Goal: Task Accomplishment & Management: Use online tool/utility

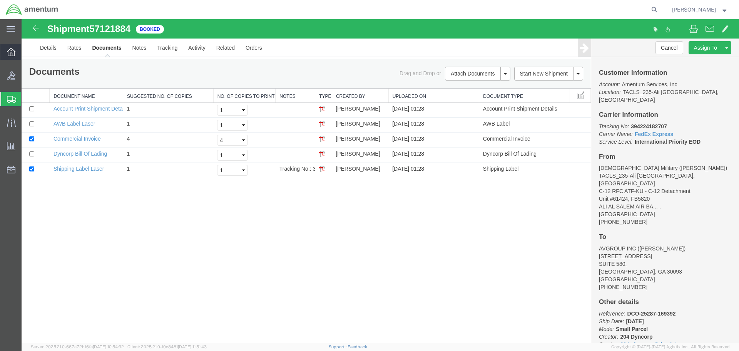
click at [12, 54] on icon at bounding box center [11, 52] width 8 height 8
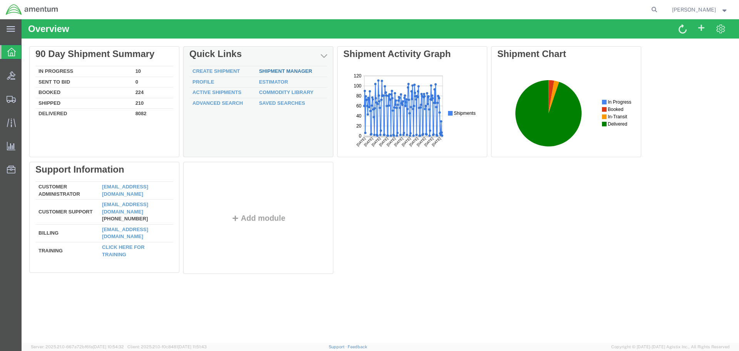
click at [293, 71] on link "Shipment Manager" at bounding box center [285, 71] width 53 height 6
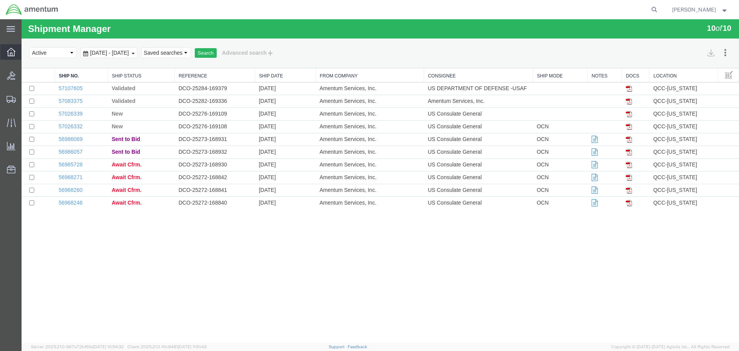
click at [12, 55] on icon at bounding box center [11, 52] width 8 height 8
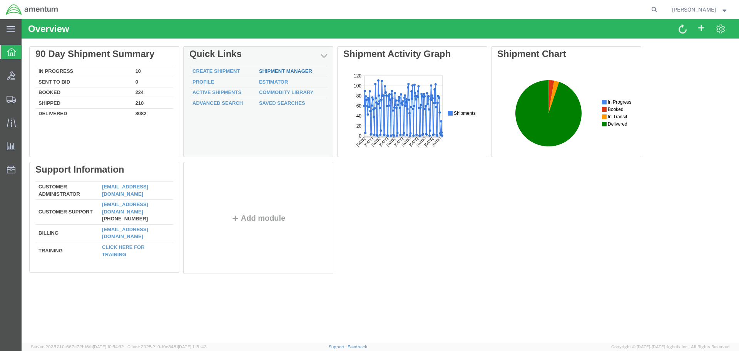
click at [268, 72] on link "Shipment Manager" at bounding box center [285, 71] width 53 height 6
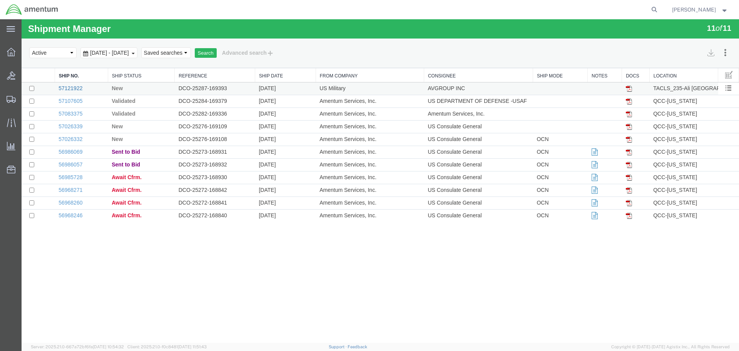
click at [67, 88] on link "57121922" at bounding box center [71, 88] width 24 height 6
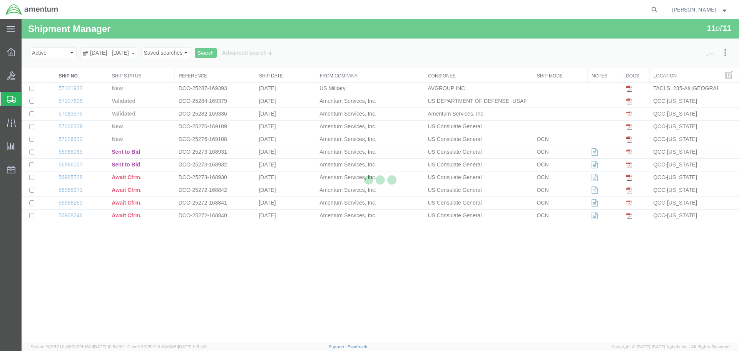
select select "42682"
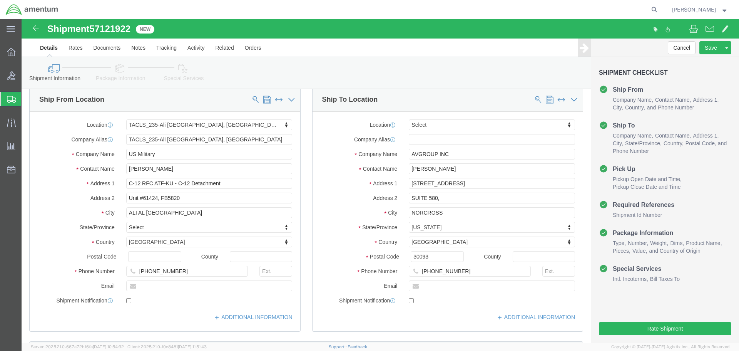
scroll to position [39, 0]
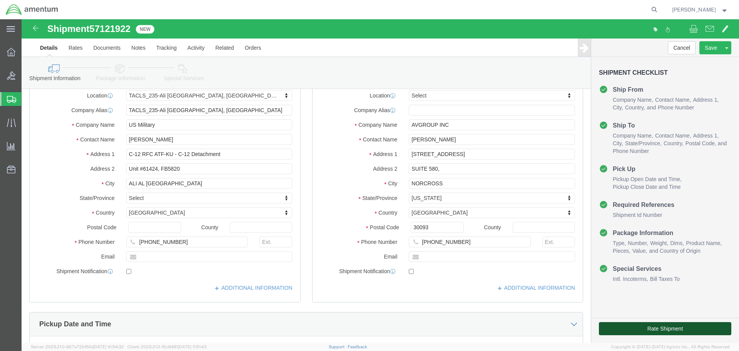
click button "Rate Shipment"
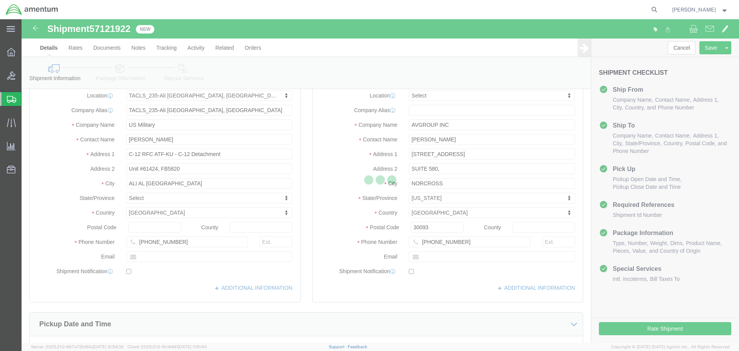
scroll to position [0, 0]
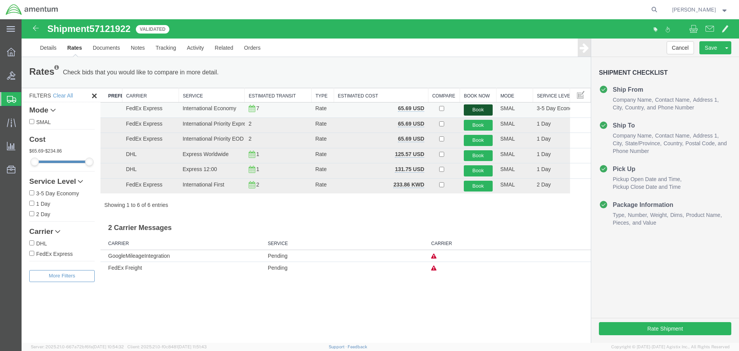
click at [481, 110] on button "Book" at bounding box center [478, 109] width 29 height 11
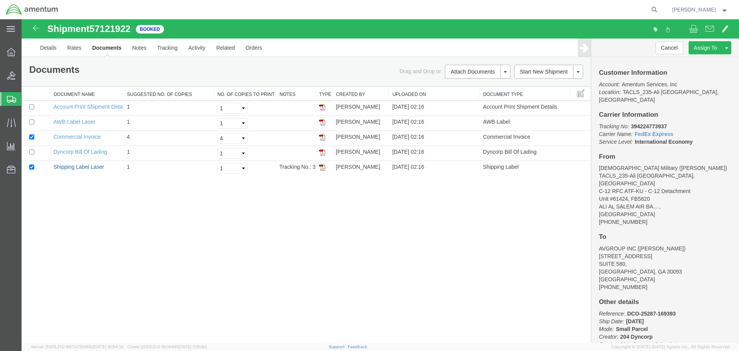
drag, startPoint x: 74, startPoint y: 169, endPoint x: 252, endPoint y: 82, distance: 198.3
click at [74, 169] on link "Shipping Label Laser" at bounding box center [79, 167] width 51 height 6
